Goal: Task Accomplishment & Management: Use online tool/utility

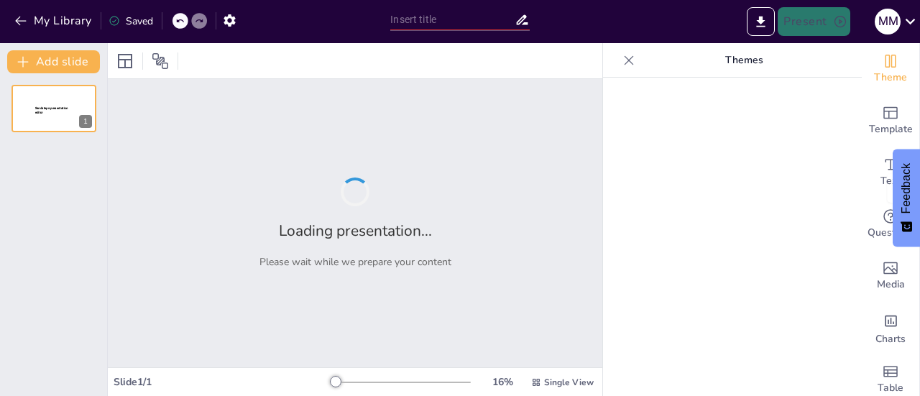
type input "Strategic Growth Initiatives for La Diperie [GEOGRAPHIC_DATA]: A Comprehensive …"
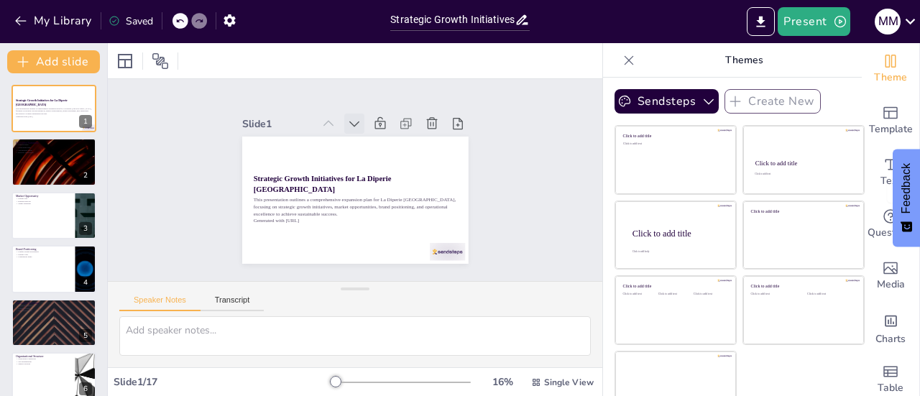
click at [353, 116] on icon at bounding box center [361, 124] width 16 height 16
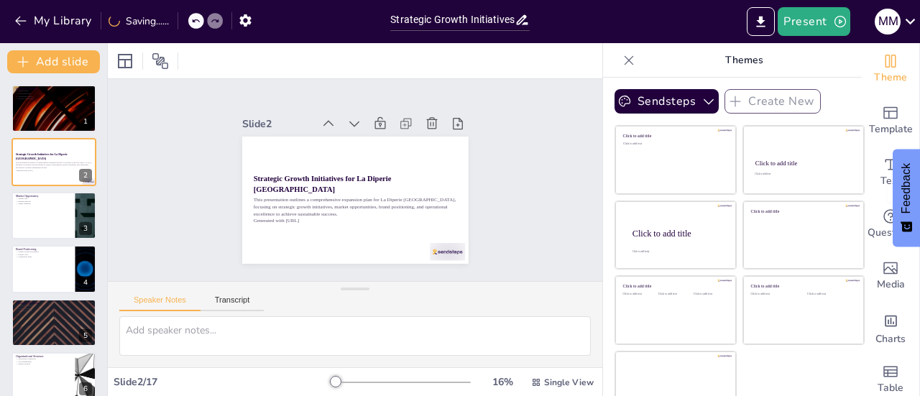
click at [353, 116] on icon at bounding box center [361, 124] width 16 height 16
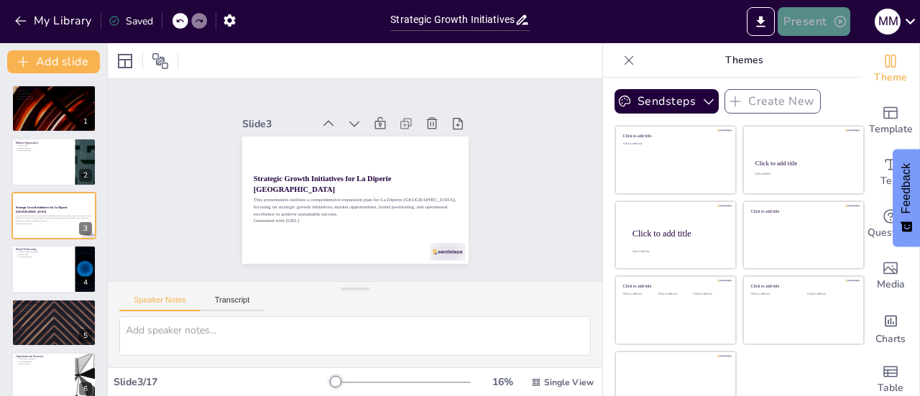
click at [816, 30] on button "Present" at bounding box center [814, 21] width 72 height 29
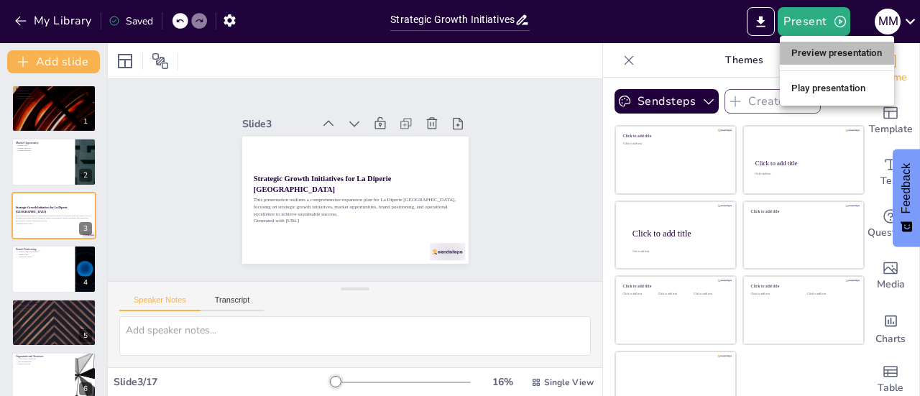
click at [816, 48] on li "Preview presentation" at bounding box center [837, 53] width 114 height 23
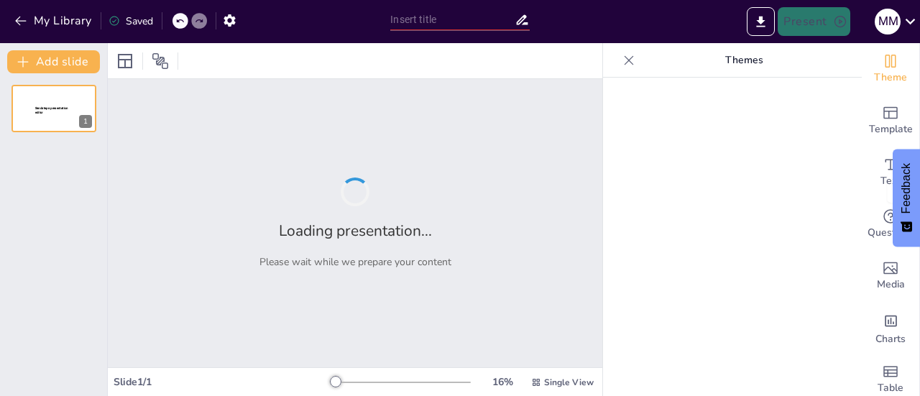
type input "Strategic Growth Initiatives for La Diperie [GEOGRAPHIC_DATA]: A Comprehensive …"
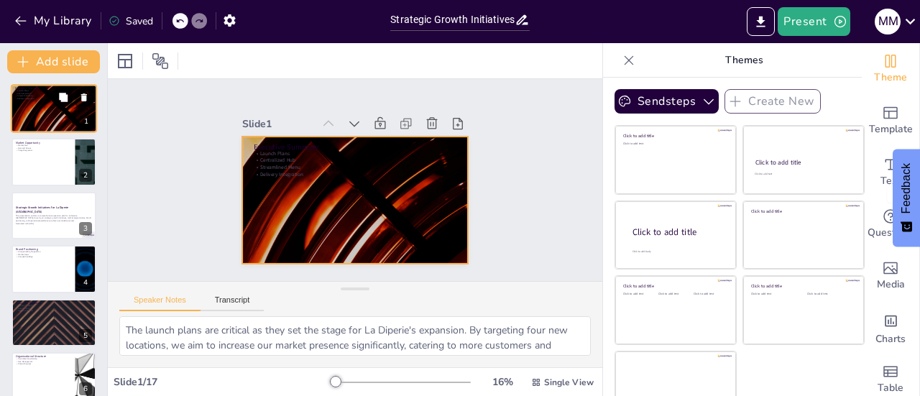
click at [27, 111] on div at bounding box center [54, 108] width 86 height 49
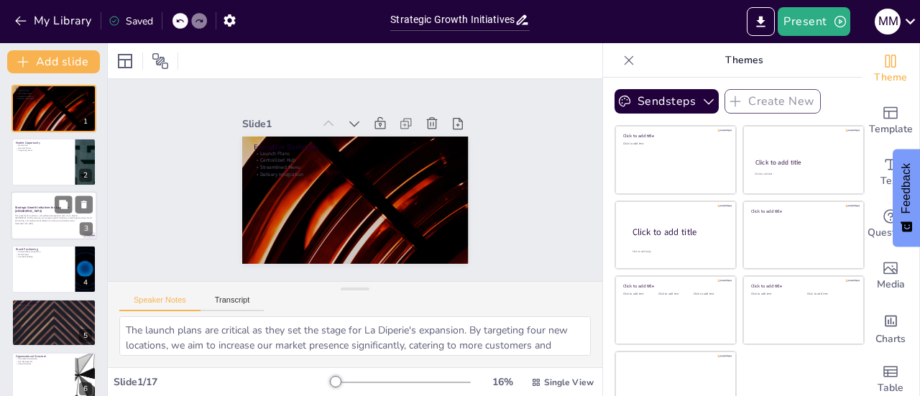
click at [49, 205] on div at bounding box center [54, 215] width 86 height 49
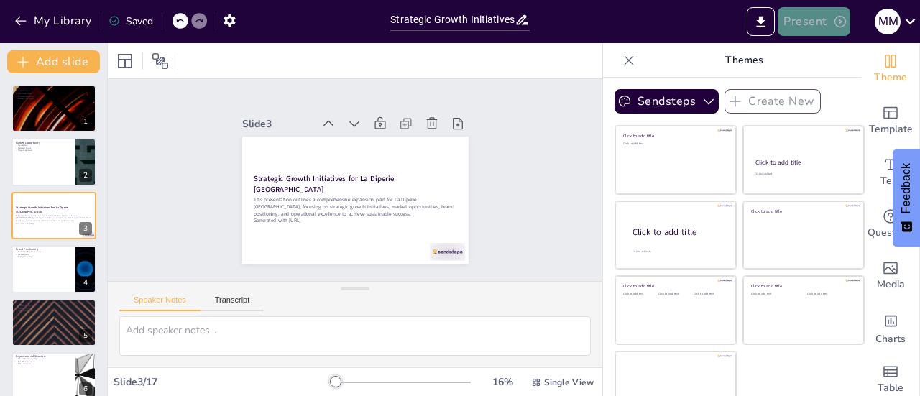
click at [801, 29] on button "Present" at bounding box center [814, 21] width 72 height 29
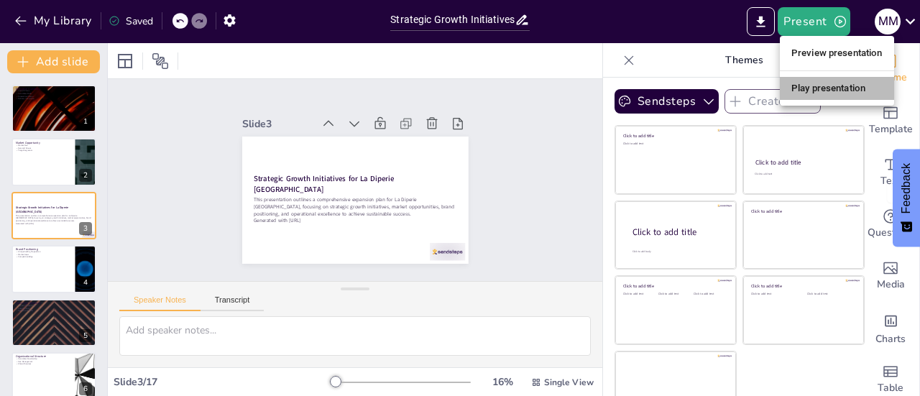
click at [813, 88] on li "Play presentation" at bounding box center [837, 88] width 114 height 23
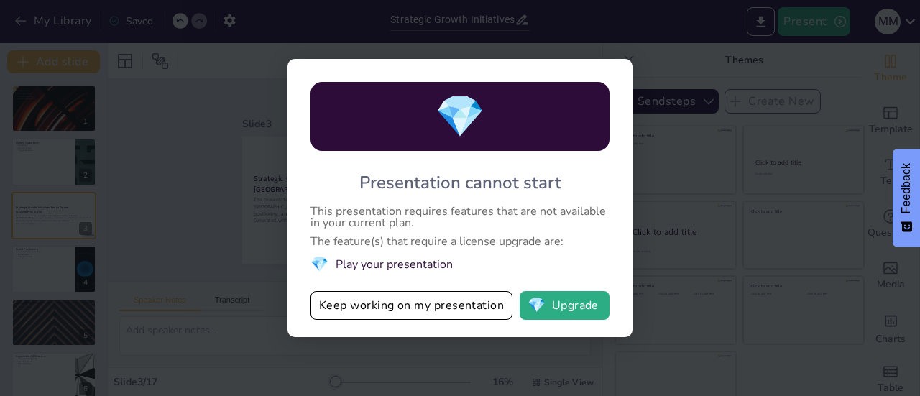
click at [277, 203] on div "💎 Presentation cannot start This presentation requires features that are not av…" at bounding box center [460, 198] width 920 height 396
